Goal: Task Accomplishment & Management: Manage account settings

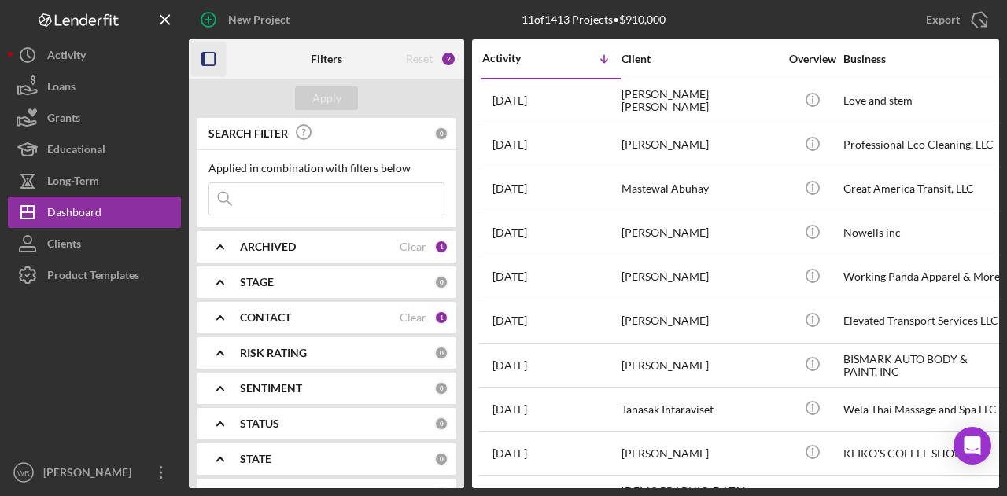
click at [223, 57] on icon "button" at bounding box center [208, 59] width 35 height 35
click at [204, 51] on icon "button" at bounding box center [208, 59] width 35 height 35
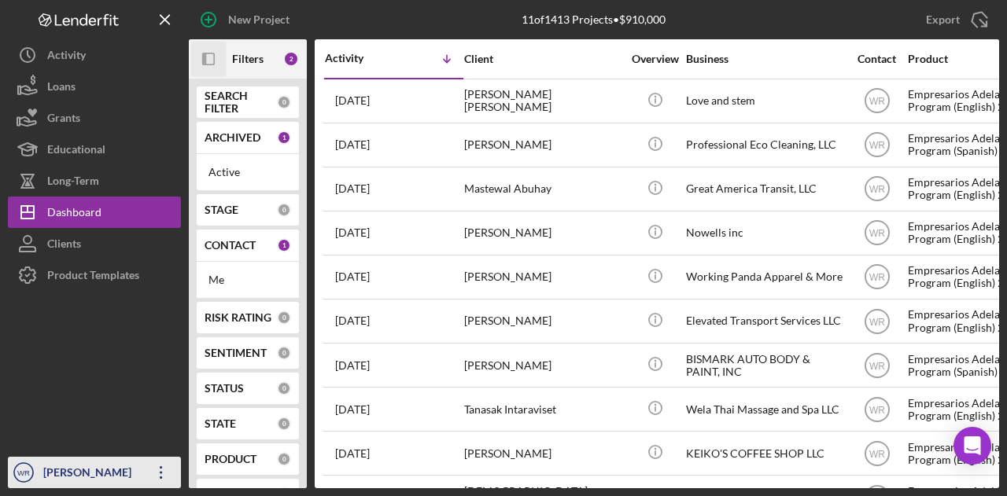
click at [141, 471] on div "[PERSON_NAME]" at bounding box center [90, 474] width 102 height 35
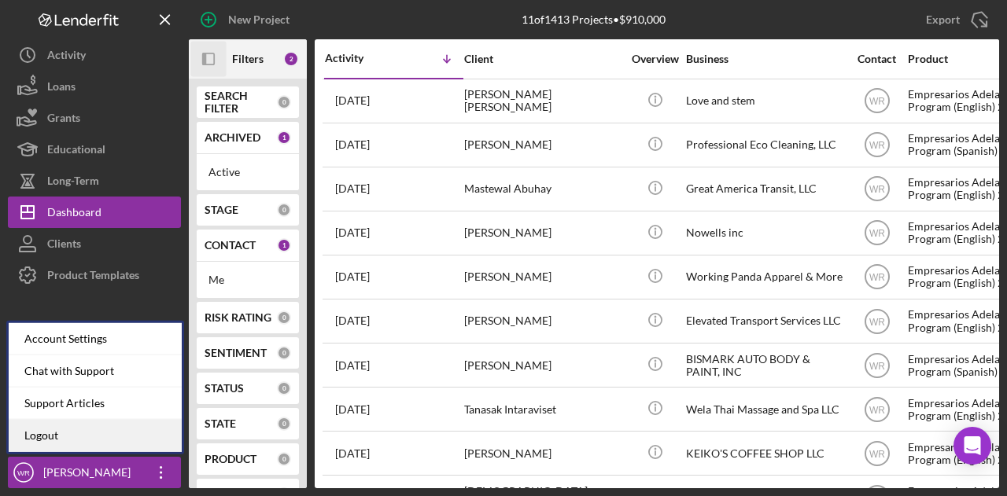
click at [127, 439] on link "Logout" at bounding box center [95, 436] width 173 height 32
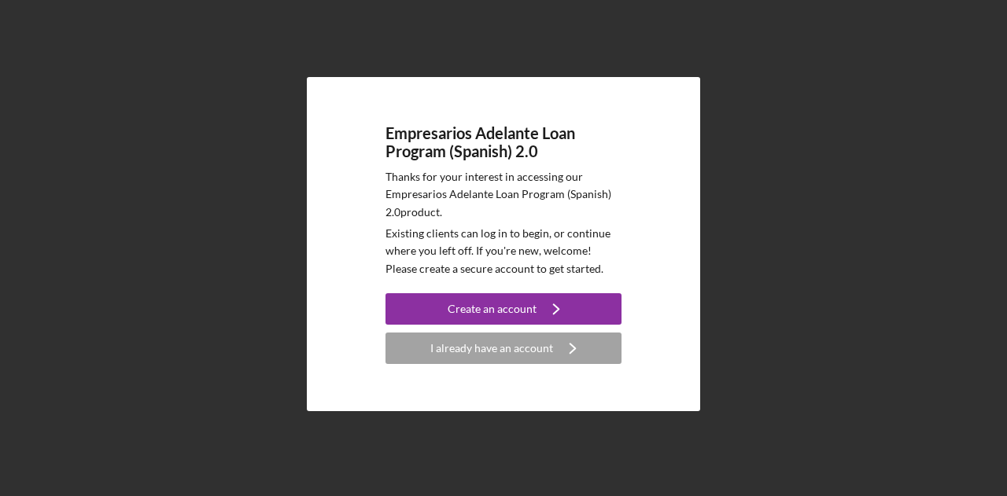
click at [356, 197] on div "Empresarios Adelante Loan Program (Spanish) 2.0 Thanks for your interest in acc…" at bounding box center [503, 244] width 393 height 334
click at [71, 318] on div "Empresarios Adelante Loan Program (Spanish) 2.0 Thanks for your interest in acc…" at bounding box center [503, 244] width 991 height 488
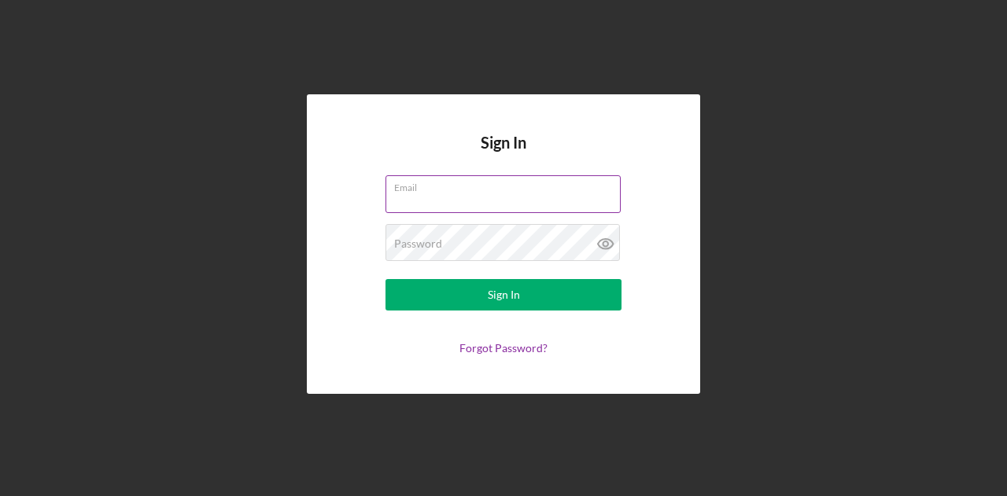
click at [468, 179] on label "Email" at bounding box center [507, 184] width 227 height 17
click at [468, 179] on input "Email" at bounding box center [502, 194] width 235 height 38
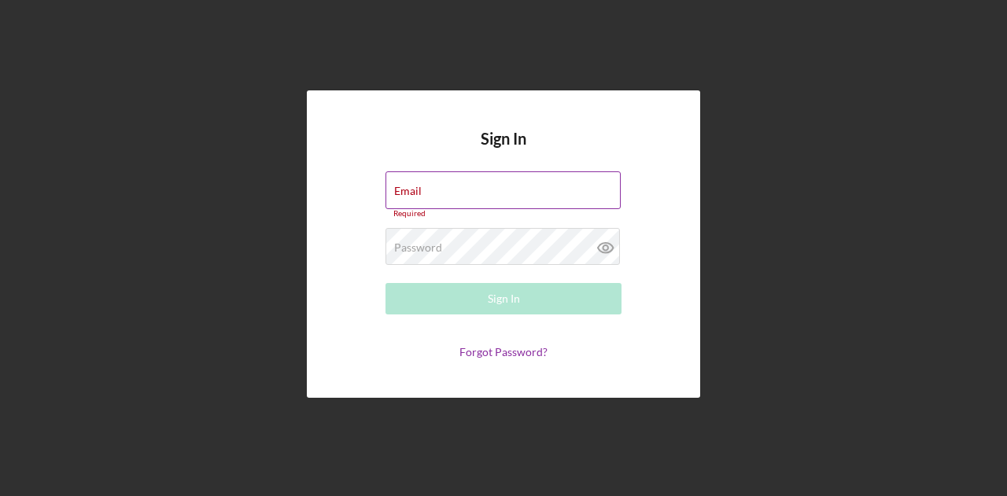
click at [468, 179] on div "Email Required" at bounding box center [503, 194] width 236 height 47
click at [500, 191] on div "Email Required" at bounding box center [503, 194] width 236 height 47
type input "[EMAIL_ADDRESS][DOMAIN_NAME]"
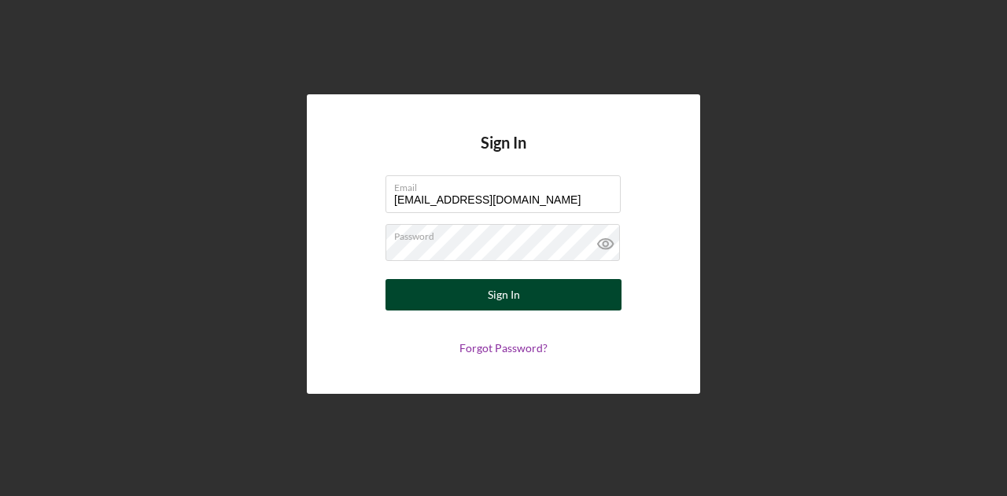
click at [604, 293] on button "Sign In" at bounding box center [503, 294] width 236 height 31
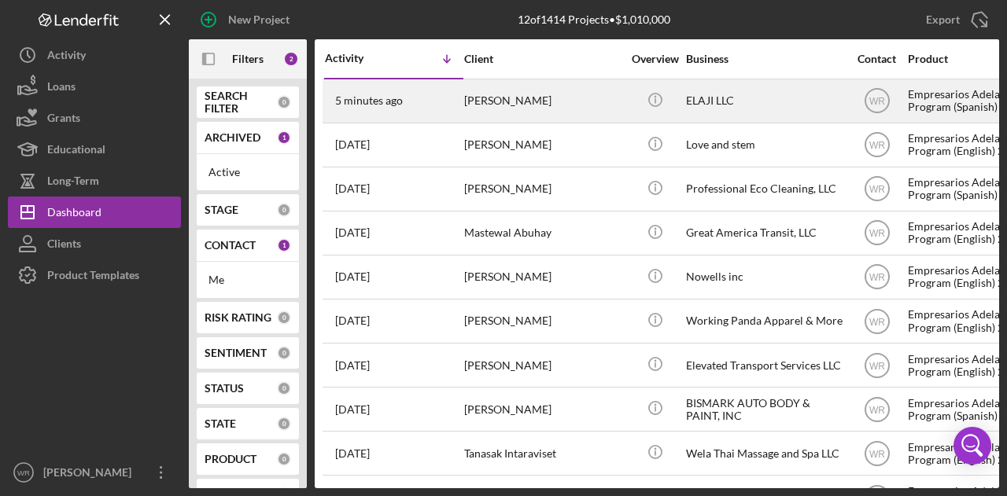
click at [519, 106] on div "[PERSON_NAME]" at bounding box center [542, 101] width 157 height 42
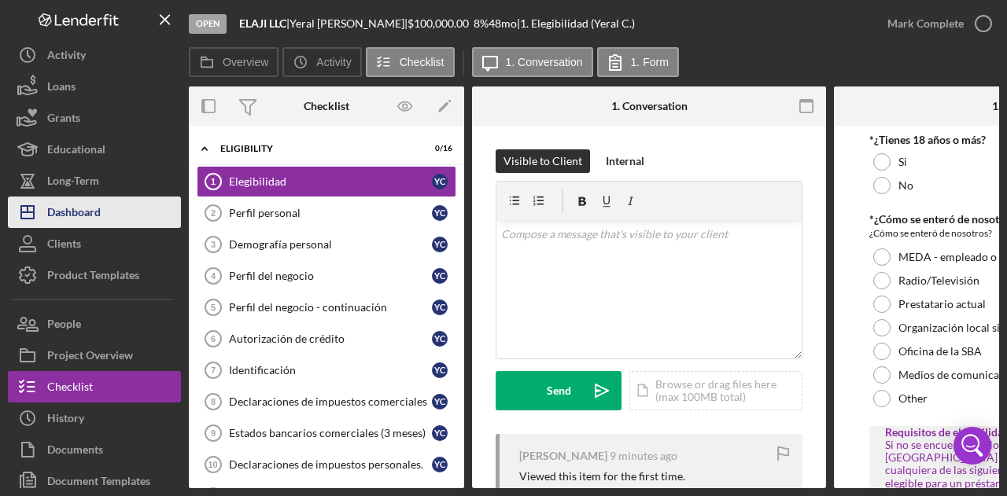
click at [99, 220] on div "Dashboard" at bounding box center [73, 214] width 53 height 35
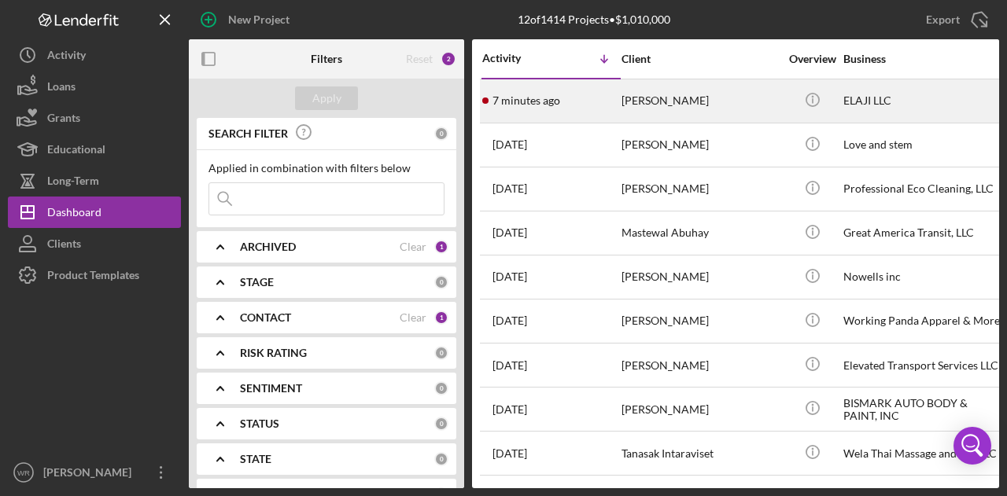
click at [613, 91] on div "7 minutes ago Yeral Caldas" at bounding box center [551, 101] width 138 height 42
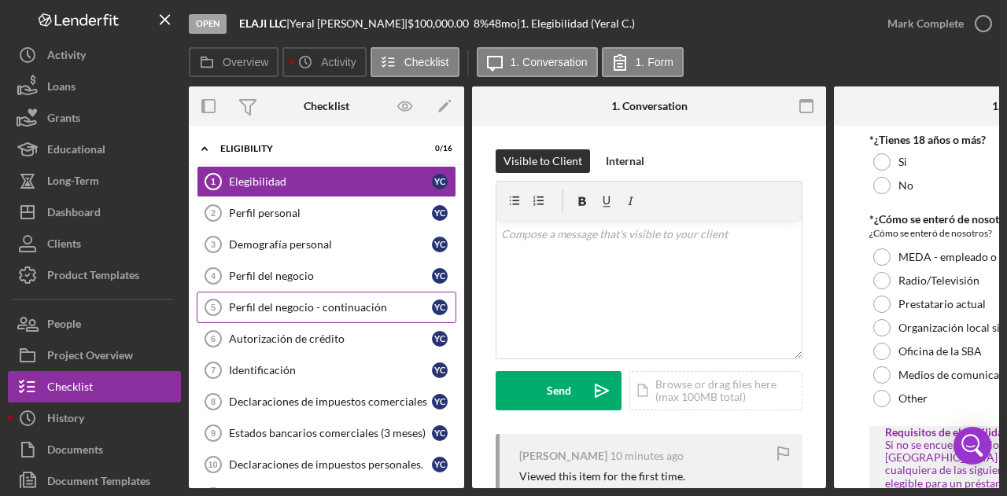
checkbox input "true"
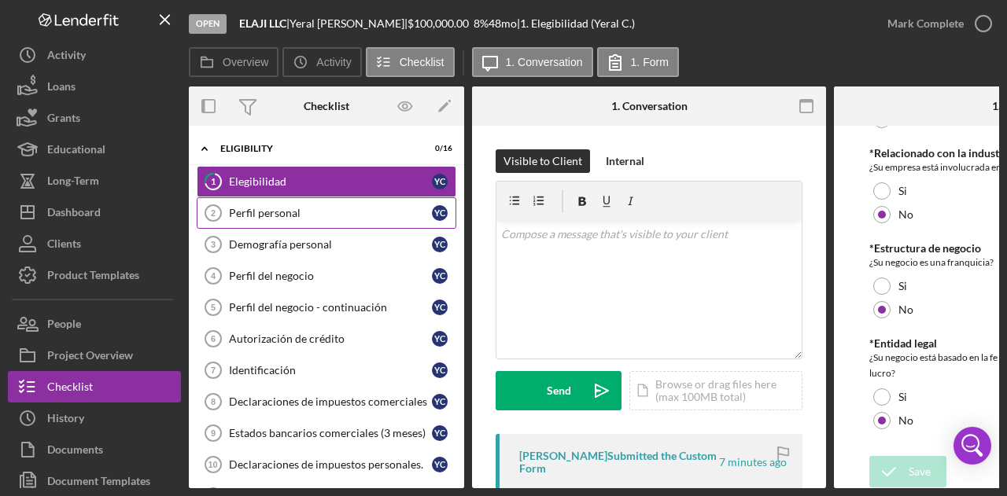
click at [315, 216] on div "Perfil personal" at bounding box center [330, 213] width 203 height 13
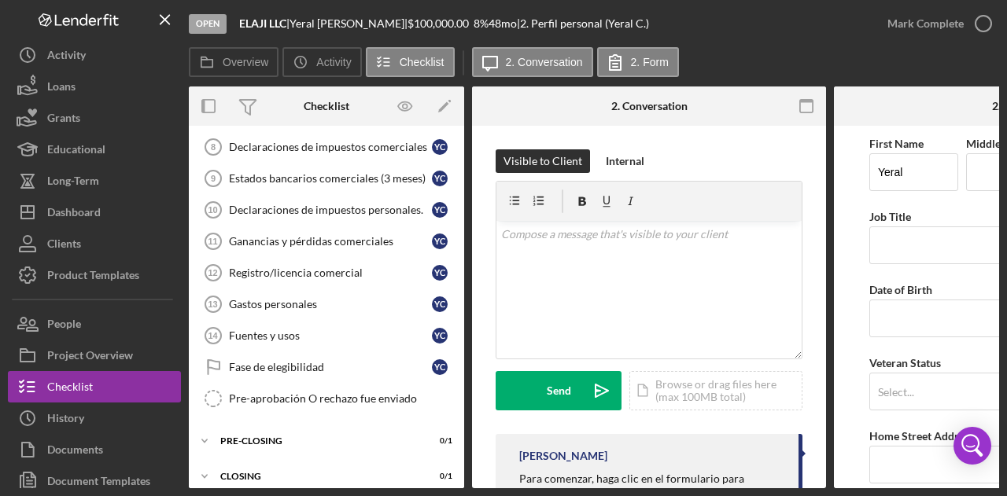
scroll to position [256, 0]
click at [315, 216] on link "Declaraciones de impuestos personales. 10 Declaraciones de impuestos personales…" at bounding box center [327, 208] width 260 height 31
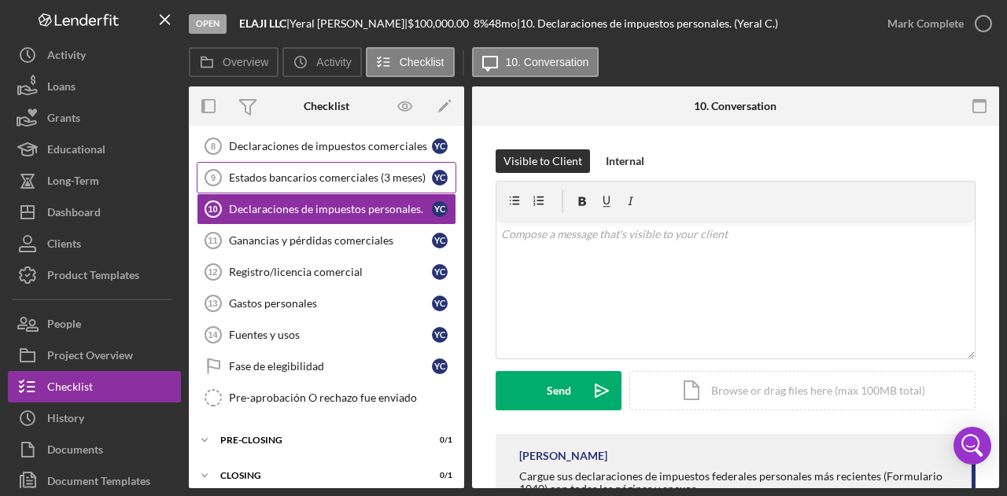
click at [319, 164] on link "Estados bancarios comerciales (3 meses) 9 Estados bancarios comerciales (3 mese…" at bounding box center [327, 177] width 260 height 31
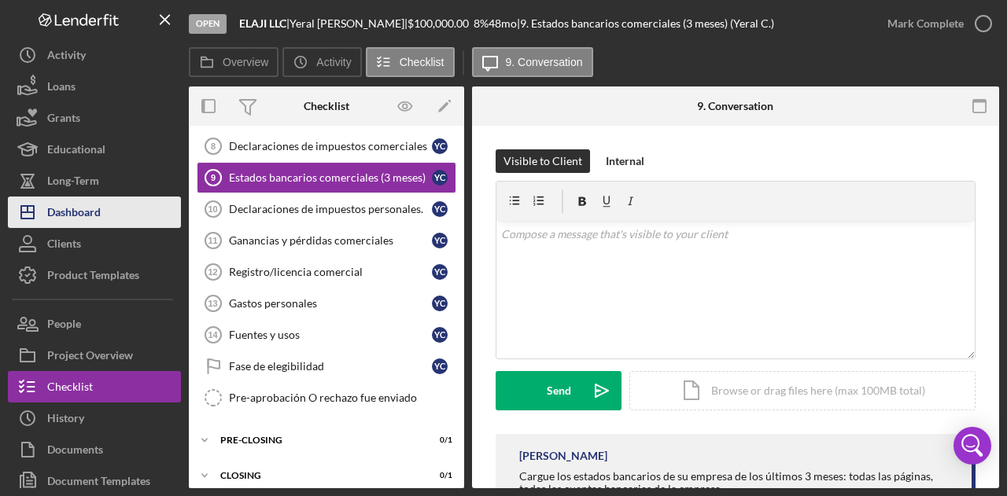
click at [85, 208] on div "Dashboard" at bounding box center [73, 214] width 53 height 35
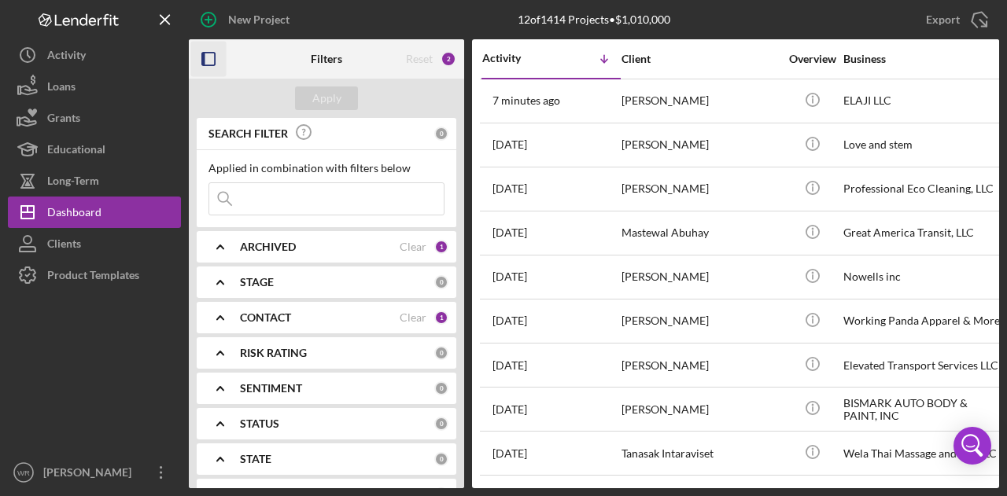
click at [211, 64] on icon "button" at bounding box center [208, 59] width 35 height 35
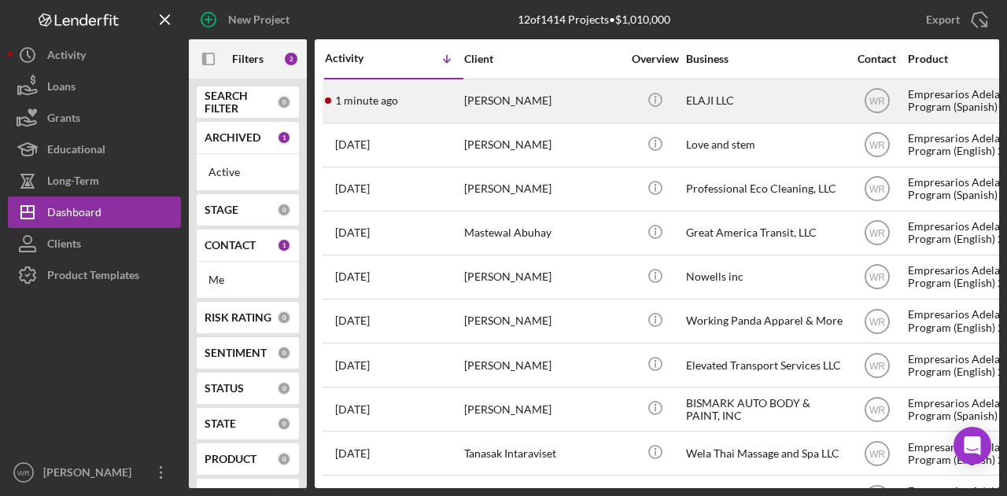
click at [448, 94] on div "1 minute ago Yeral Caldas" at bounding box center [394, 101] width 138 height 42
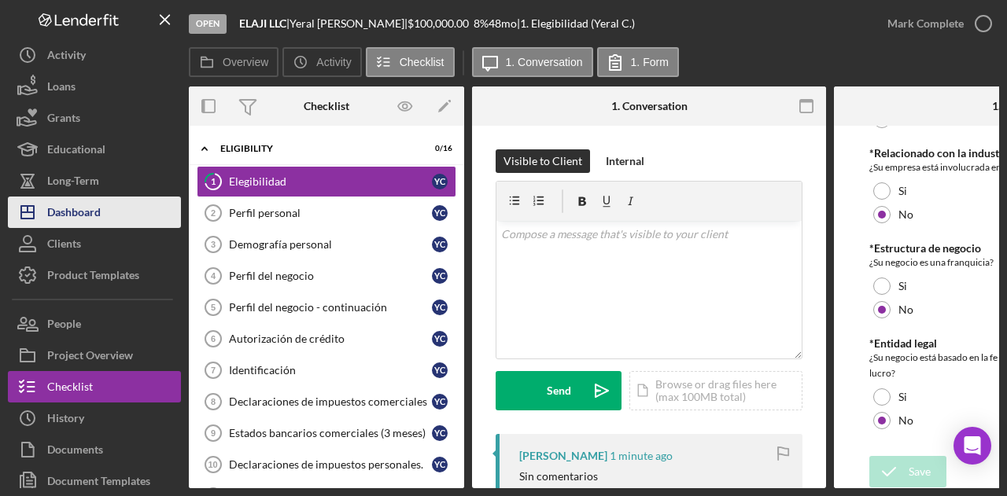
click at [91, 212] on div "Dashboard" at bounding box center [73, 214] width 53 height 35
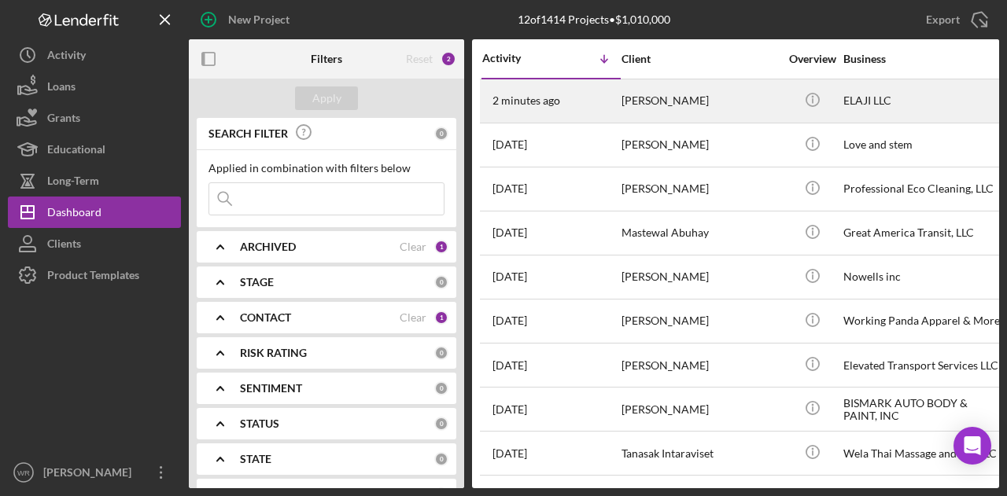
click at [747, 90] on div "Yeral Caldas" at bounding box center [699, 101] width 157 height 42
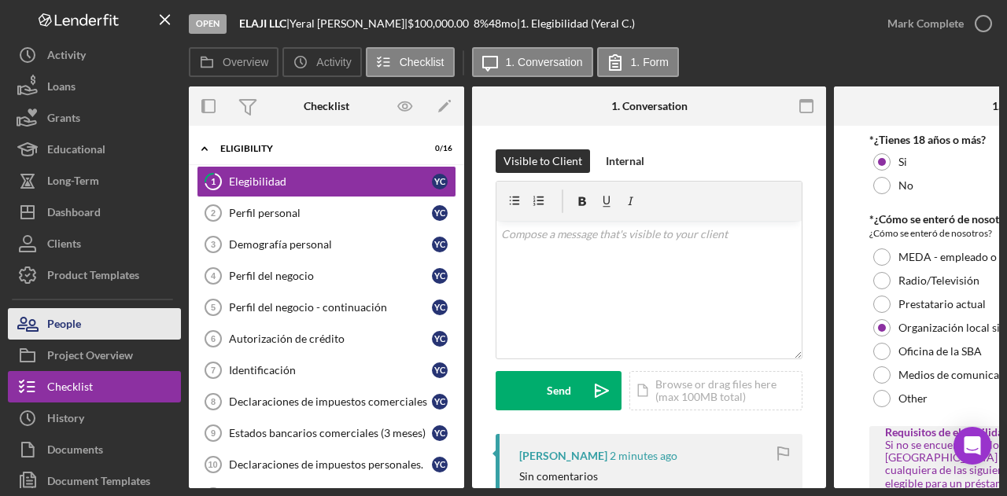
click at [86, 323] on button "People" at bounding box center [94, 323] width 173 height 31
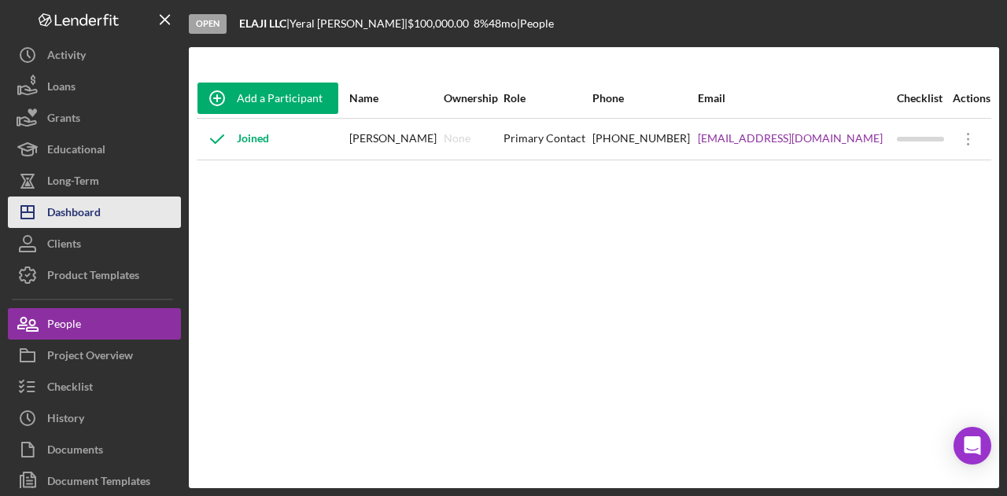
click at [96, 205] on div "Dashboard" at bounding box center [73, 214] width 53 height 35
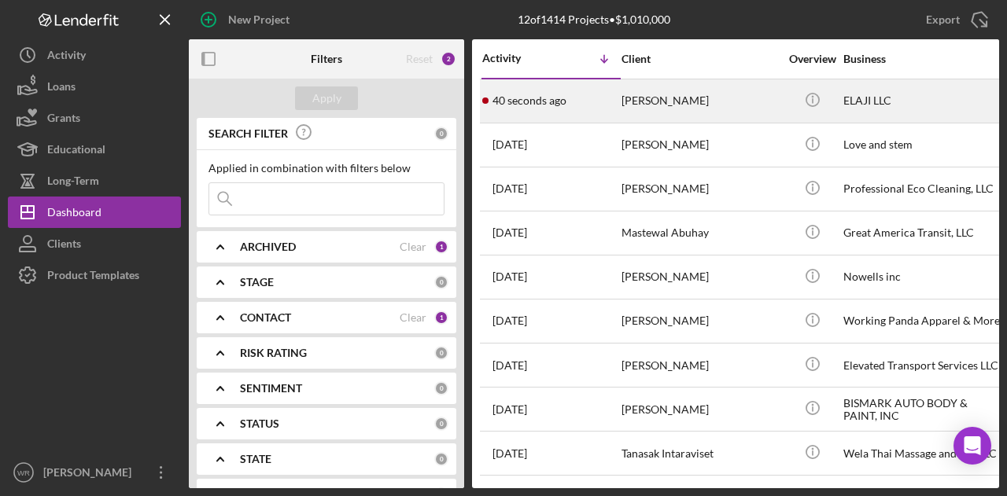
click at [600, 108] on div "40 seconds ago Yeral Caldas" at bounding box center [551, 101] width 138 height 42
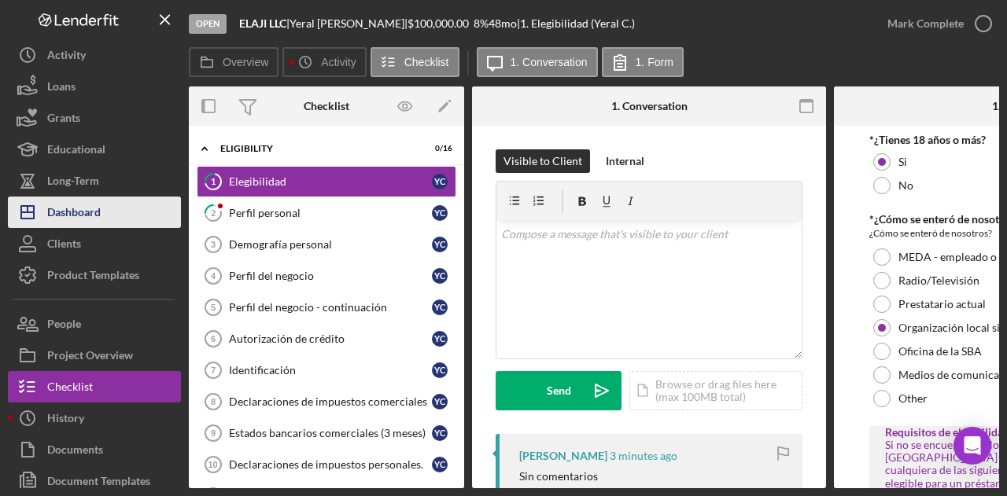
click at [74, 215] on div "Dashboard" at bounding box center [73, 214] width 53 height 35
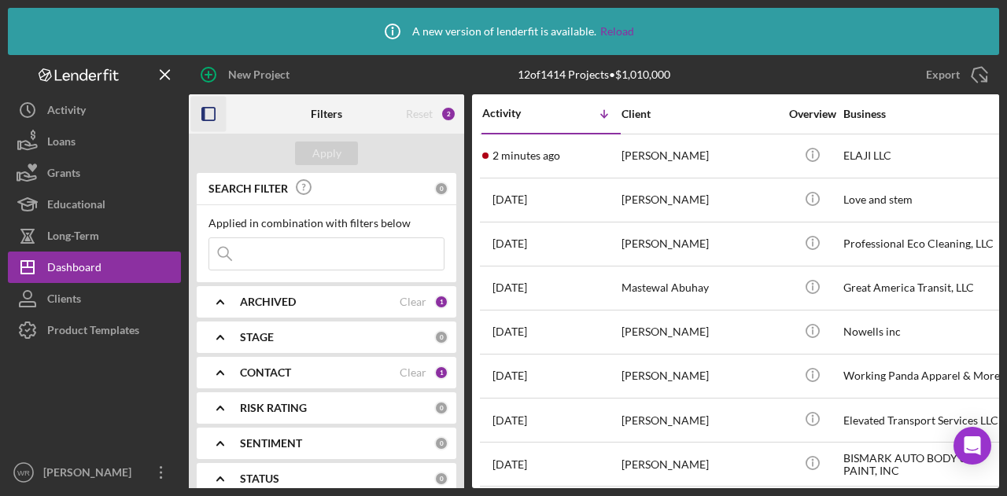
click at [209, 106] on icon "button" at bounding box center [208, 114] width 35 height 35
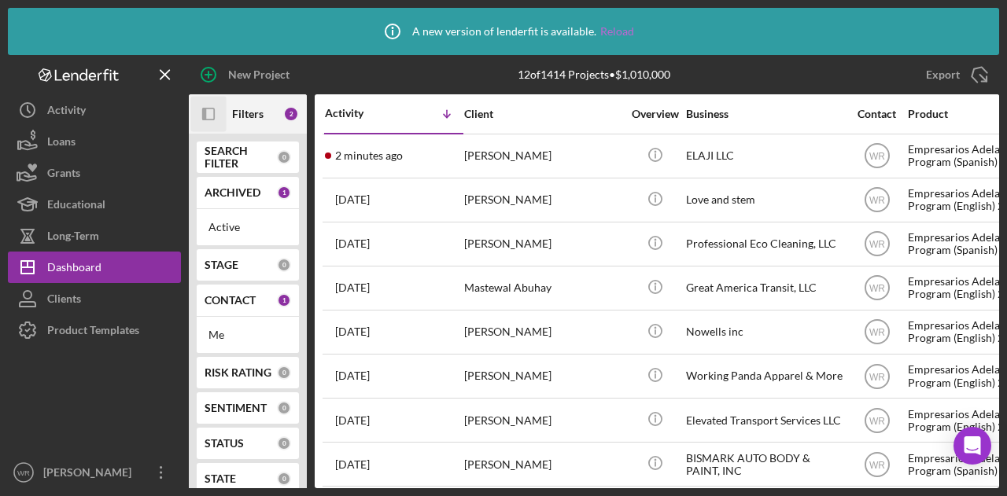
click at [618, 31] on link "Reload" at bounding box center [617, 31] width 34 height 13
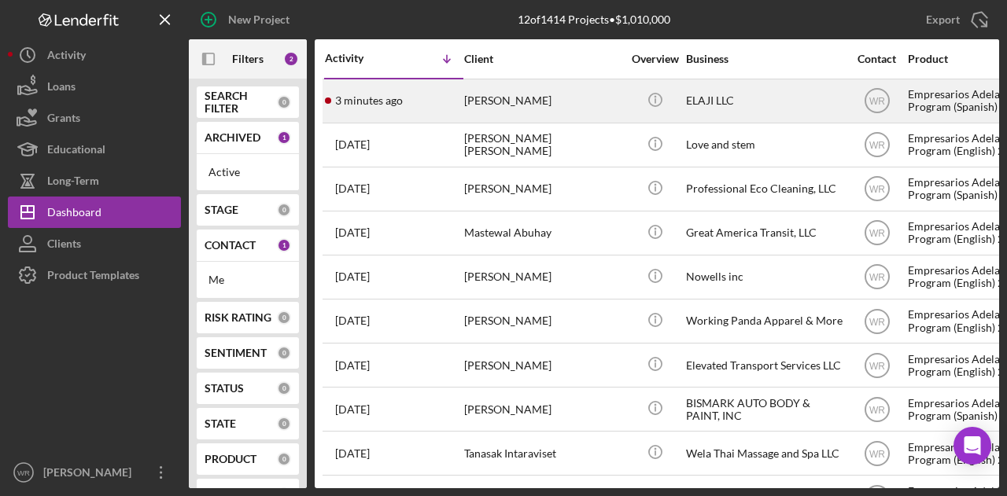
click at [519, 91] on div "Yeral Caldas" at bounding box center [542, 101] width 157 height 42
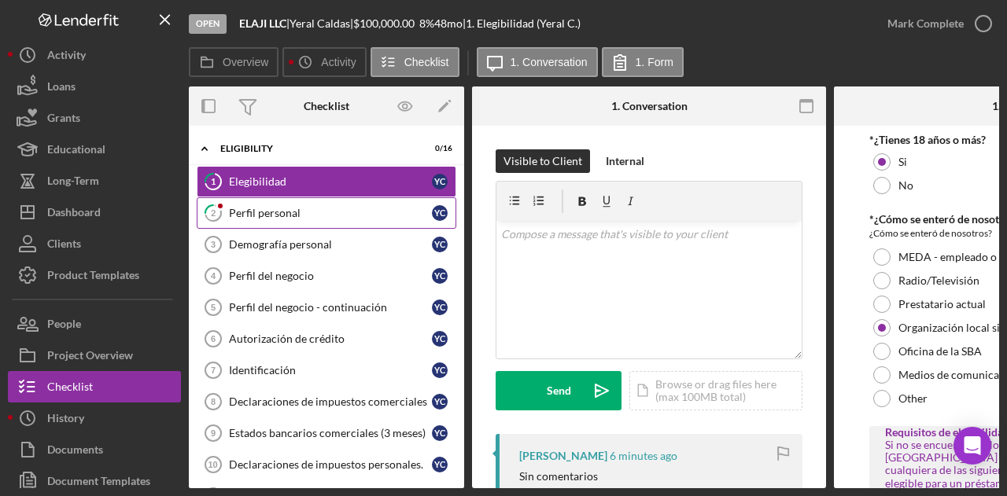
click at [315, 217] on div "Perfil personal" at bounding box center [330, 213] width 203 height 13
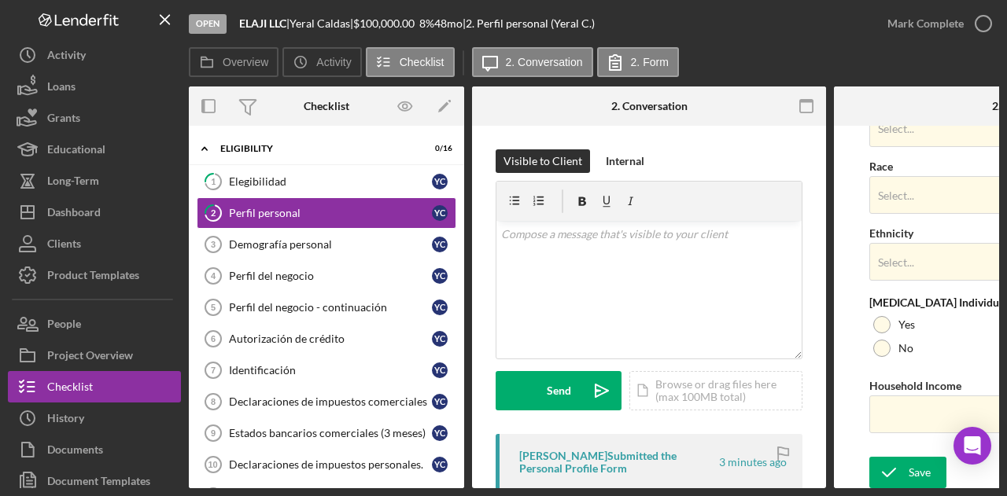
scroll to position [687, 0]
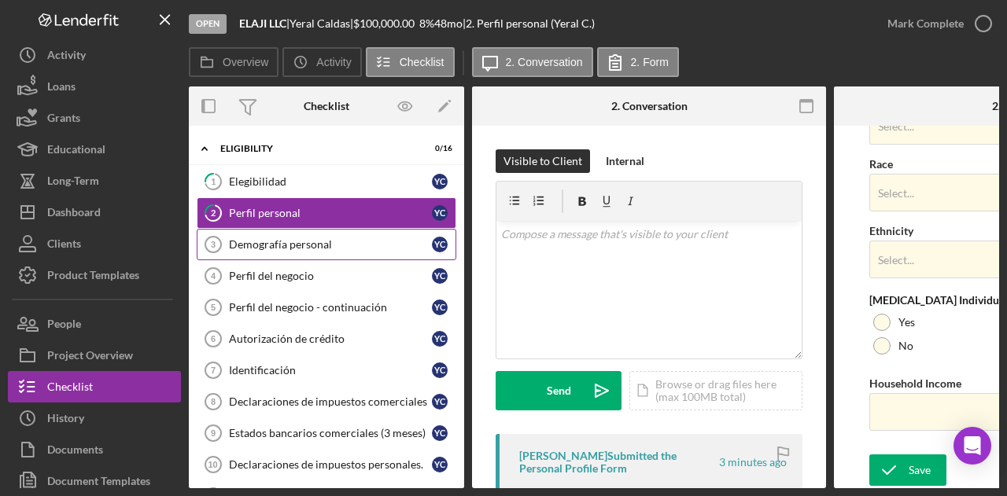
click at [299, 246] on div "Demografía personal" at bounding box center [330, 244] width 203 height 13
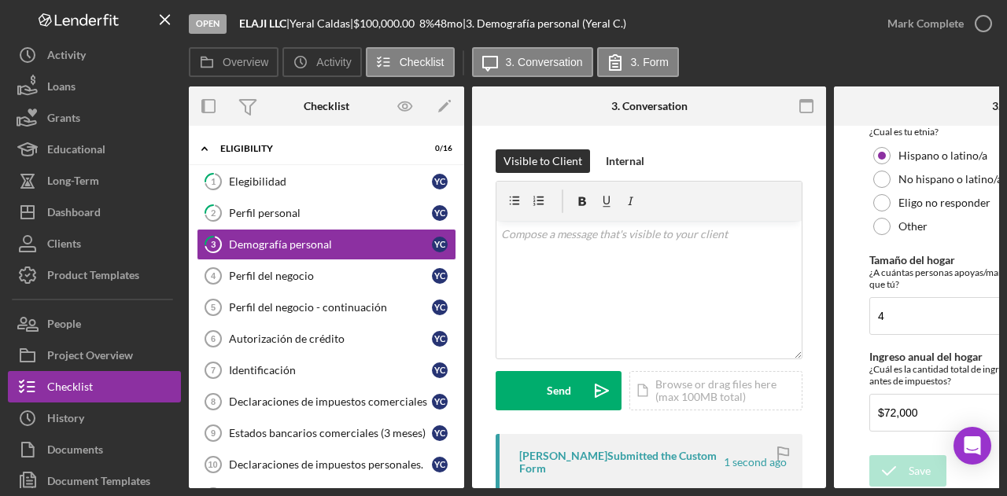
scroll to position [560, 0]
click at [291, 264] on link "Perfil del negocio 4 Perfil del negocio Y C" at bounding box center [327, 275] width 260 height 31
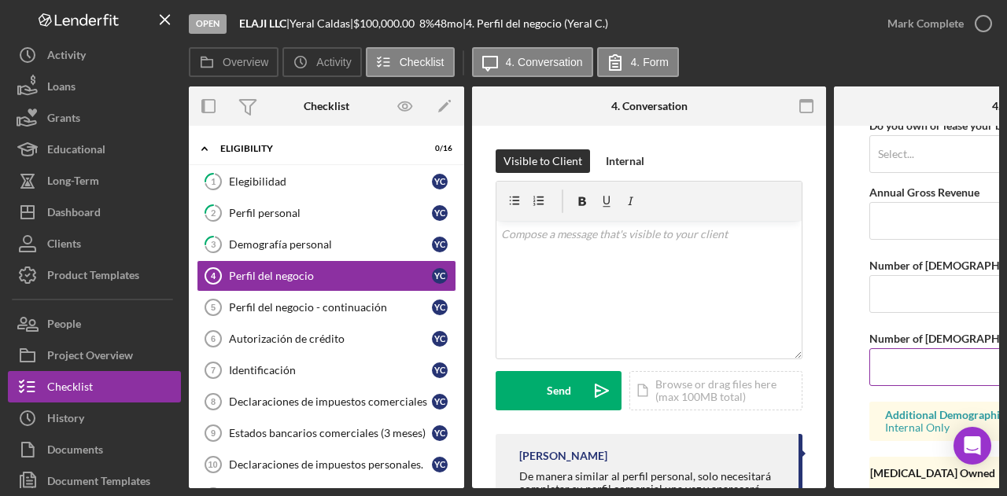
scroll to position [1258, 0]
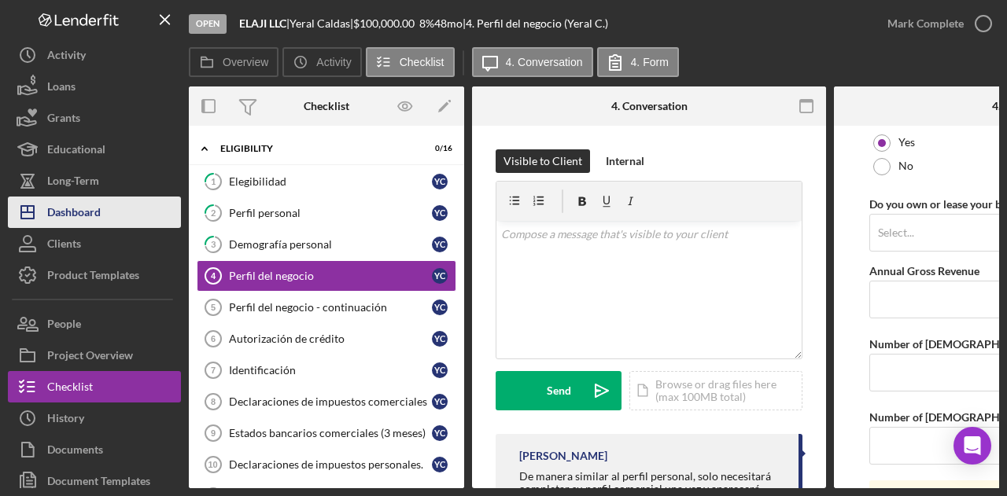
click at [101, 215] on div "Dashboard" at bounding box center [73, 214] width 53 height 35
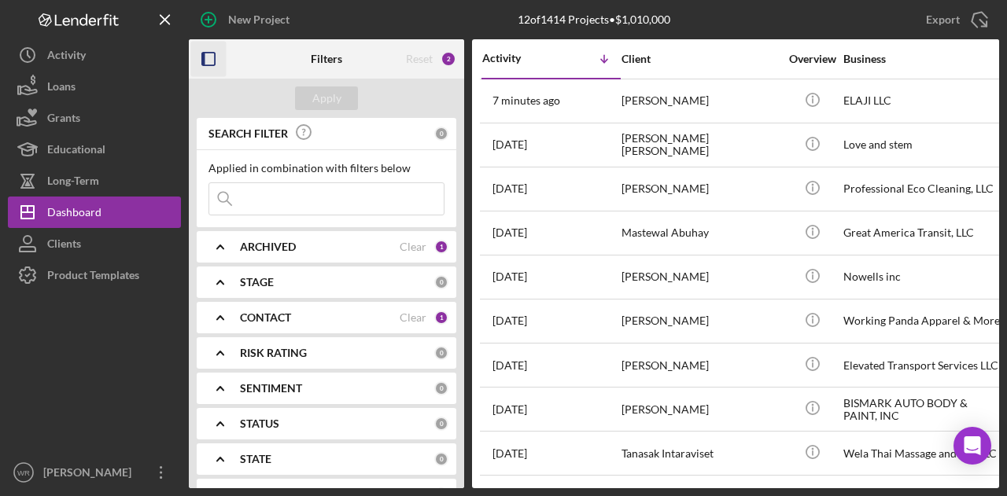
click at [206, 53] on icon "button" at bounding box center [208, 59] width 35 height 35
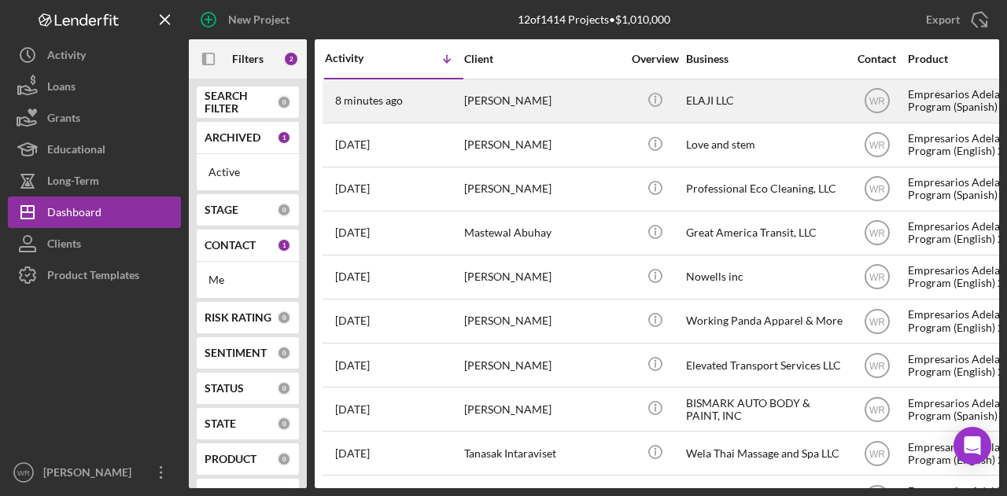
click at [436, 114] on div "8 minutes ago [PERSON_NAME]" at bounding box center [394, 101] width 138 height 42
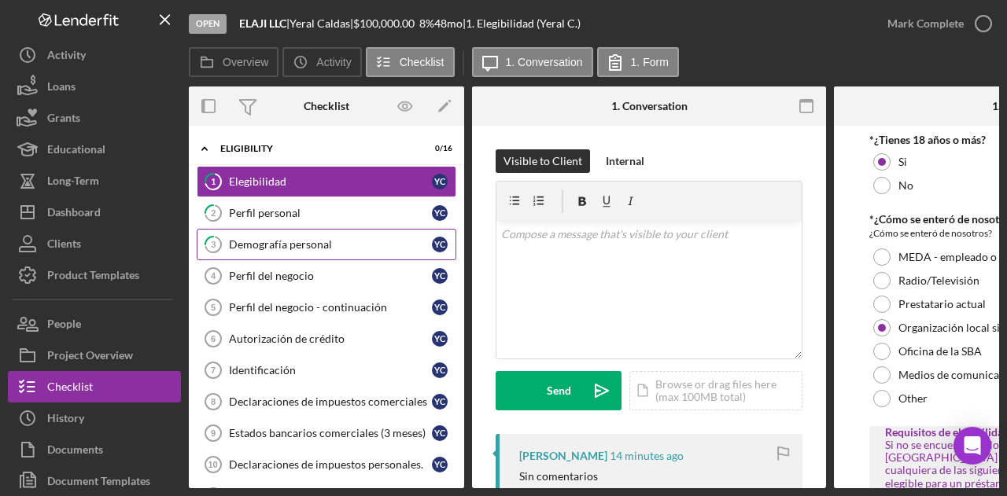
click at [293, 238] on div "Demografía personal" at bounding box center [330, 244] width 203 height 13
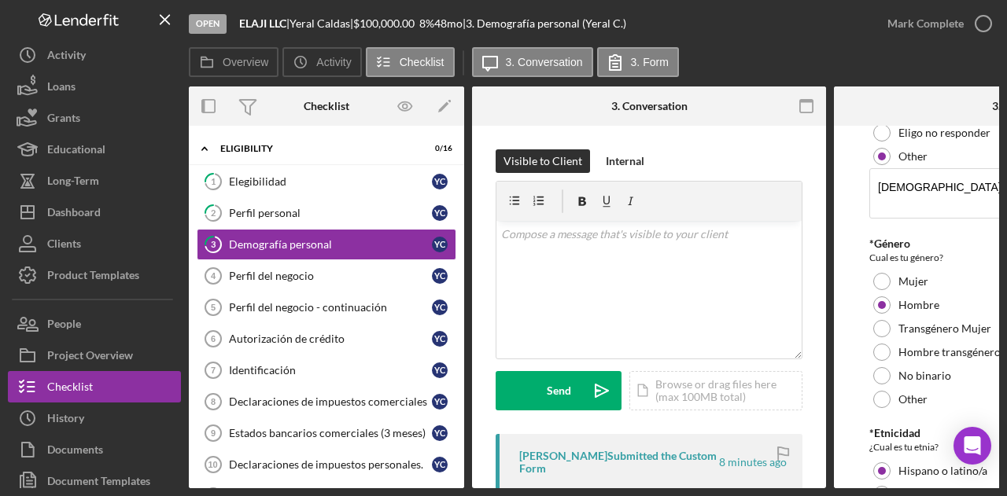
scroll to position [315, 0]
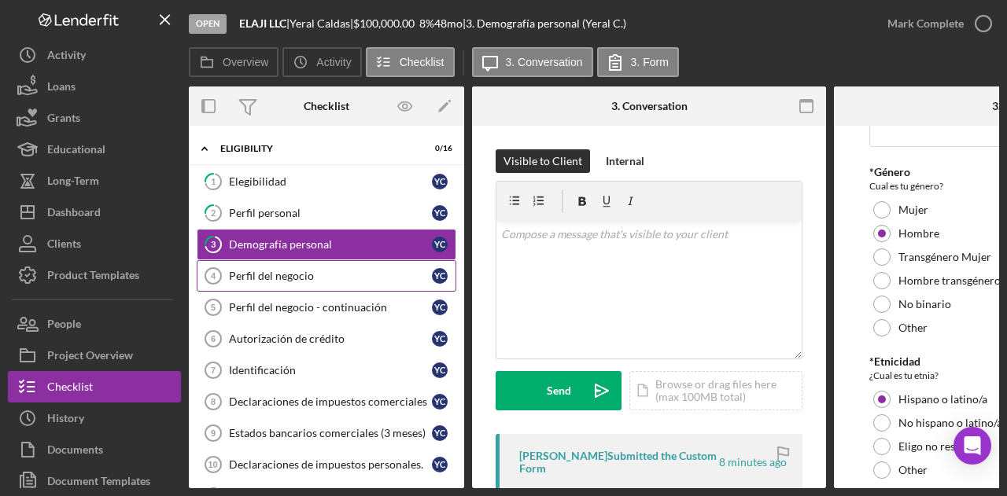
click at [348, 270] on div "Perfil del negocio" at bounding box center [330, 276] width 203 height 13
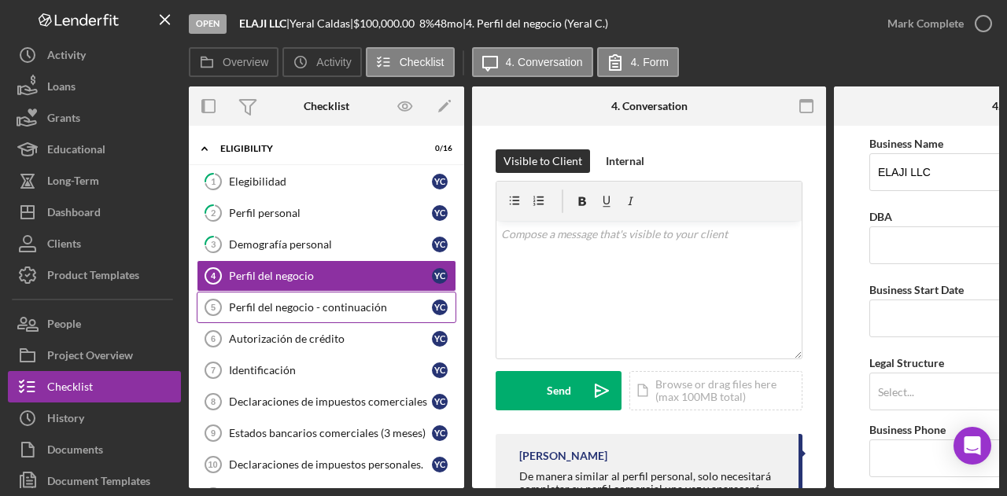
click at [334, 292] on link "Perfil del negocio - continuación 5 Perfil del negocio - continuación Y C" at bounding box center [327, 307] width 260 height 31
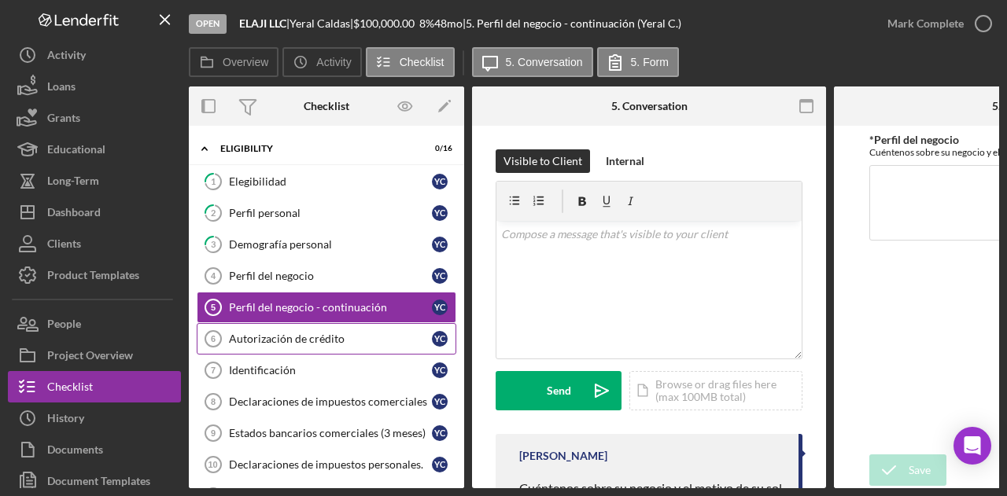
click at [343, 328] on link "Autorización de crédito 6 Autorización de crédito Y C" at bounding box center [327, 338] width 260 height 31
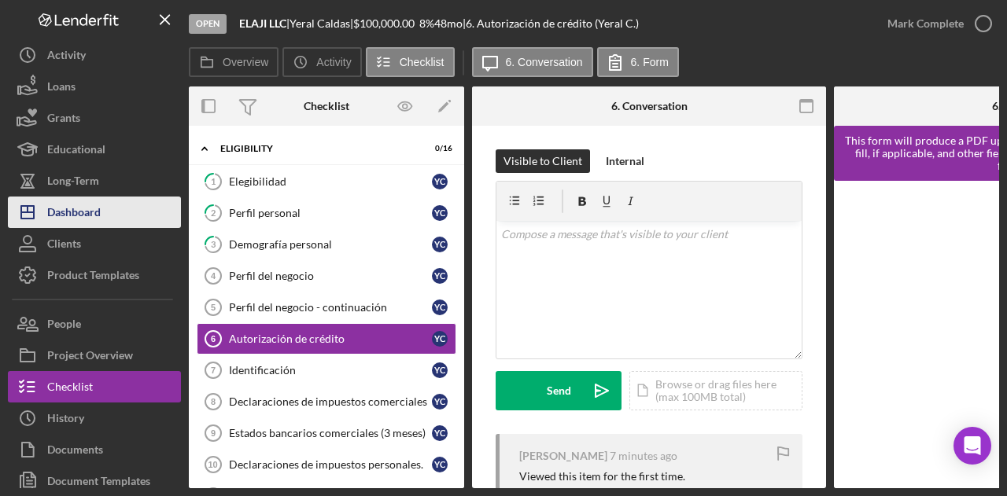
click at [94, 210] on div "Dashboard" at bounding box center [73, 214] width 53 height 35
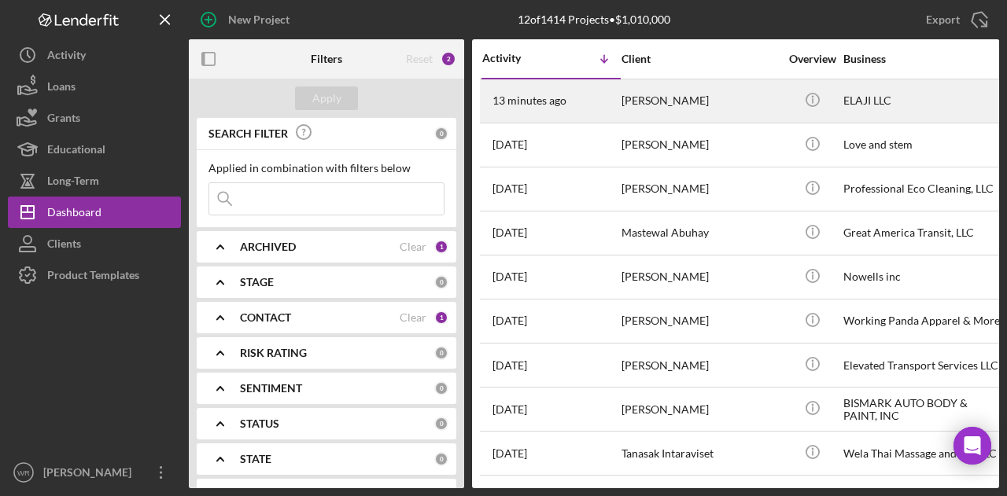
click at [595, 106] on div "13 minutes ago [PERSON_NAME]" at bounding box center [551, 101] width 138 height 42
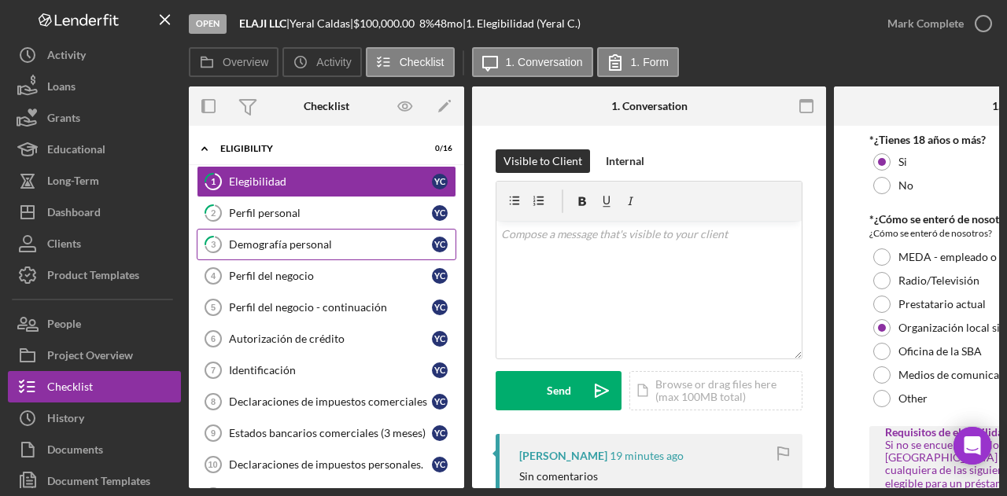
click at [316, 240] on div "Demografía personal" at bounding box center [330, 244] width 203 height 13
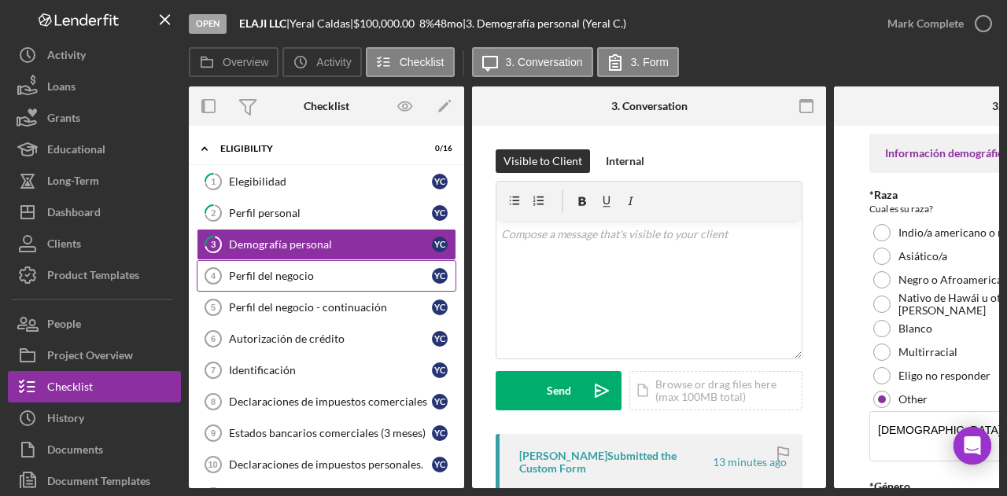
click at [294, 265] on link "Perfil del negocio 4 Perfil del negocio Y C" at bounding box center [327, 275] width 260 height 31
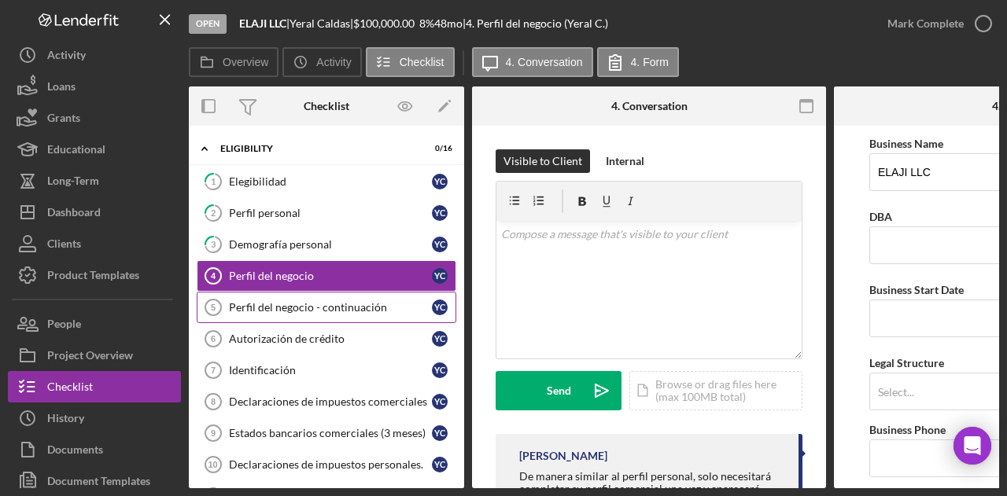
click at [293, 297] on link "Perfil del negocio - continuación 5 Perfil del negocio - continuación Y C" at bounding box center [327, 307] width 260 height 31
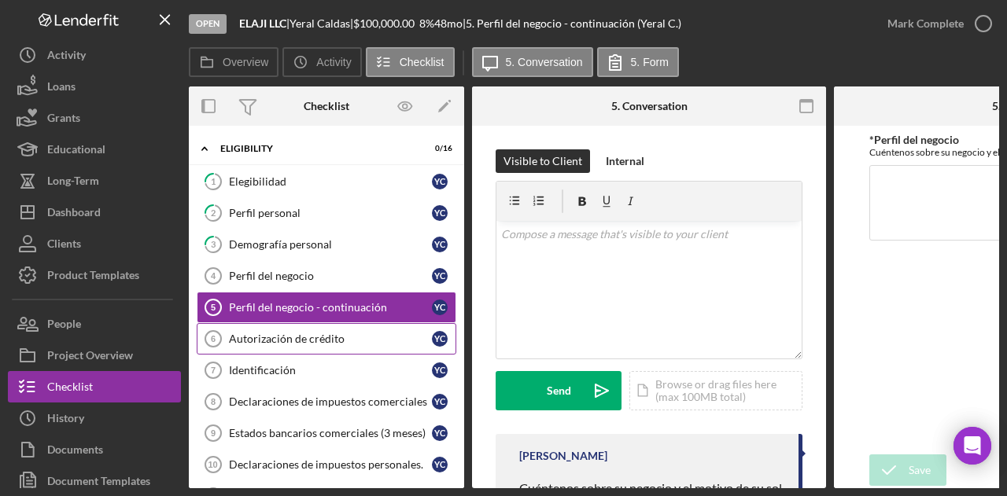
click at [293, 346] on link "Autorización de crédito 6 Autorización de crédito Y C" at bounding box center [327, 338] width 260 height 31
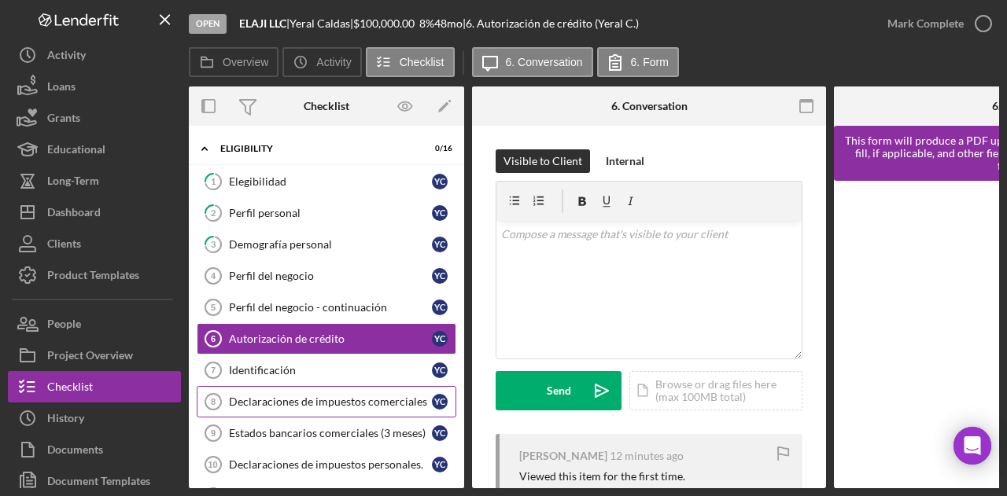
click at [288, 383] on div "1 Elegibilidad Y C 2 Perfil personal Y C 3 Demografía personal Y C Perfil del n…" at bounding box center [326, 421] width 275 height 511
click at [283, 405] on link "Declaraciones de impuestos comerciales 8 Declaraciones de impuestos comerciales…" at bounding box center [327, 401] width 260 height 31
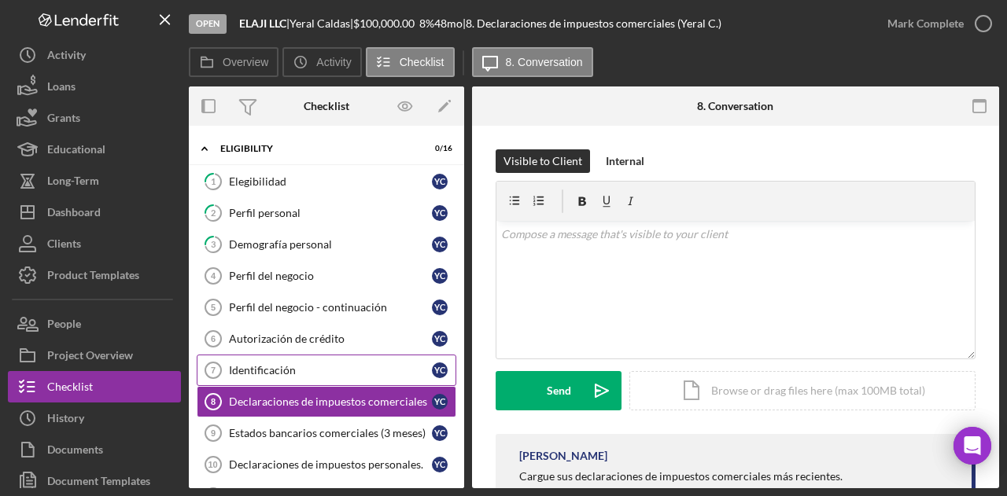
click at [278, 366] on div "Identificación" at bounding box center [330, 370] width 203 height 13
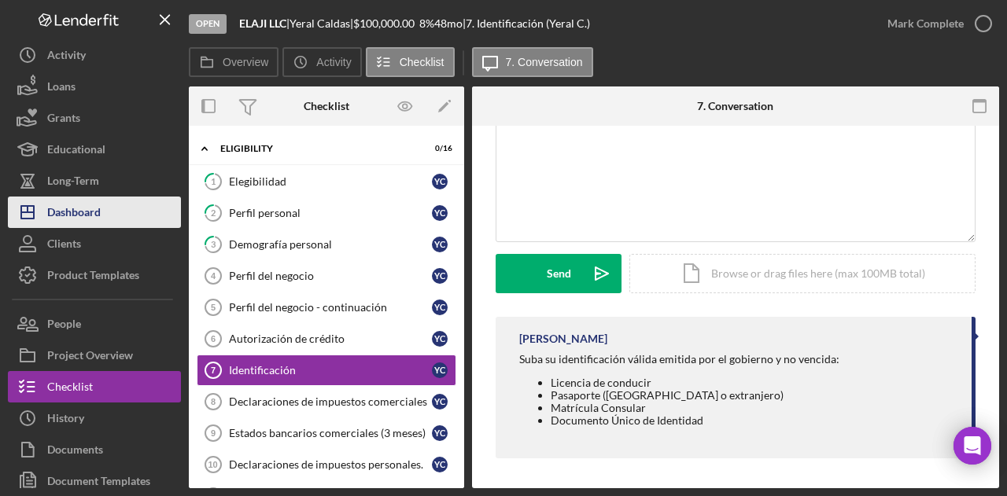
click at [107, 215] on button "Icon/Dashboard Dashboard" at bounding box center [94, 212] width 173 height 31
